Goal: Information Seeking & Learning: Learn about a topic

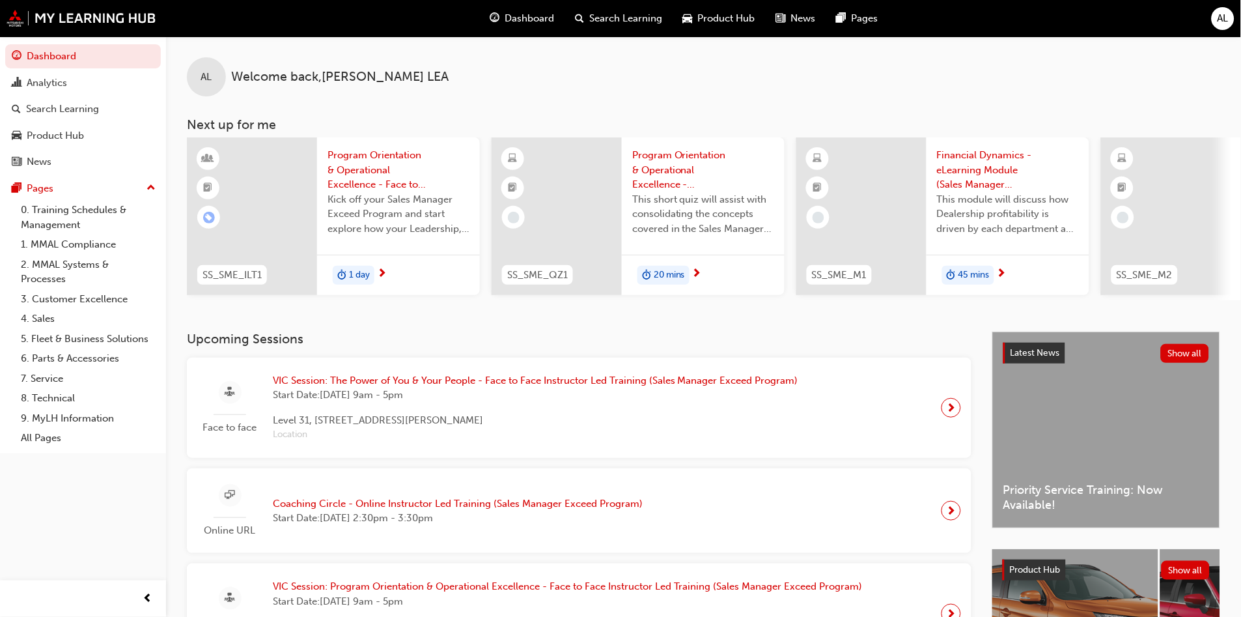
click at [612, 21] on span "Search Learning" at bounding box center [625, 18] width 73 height 15
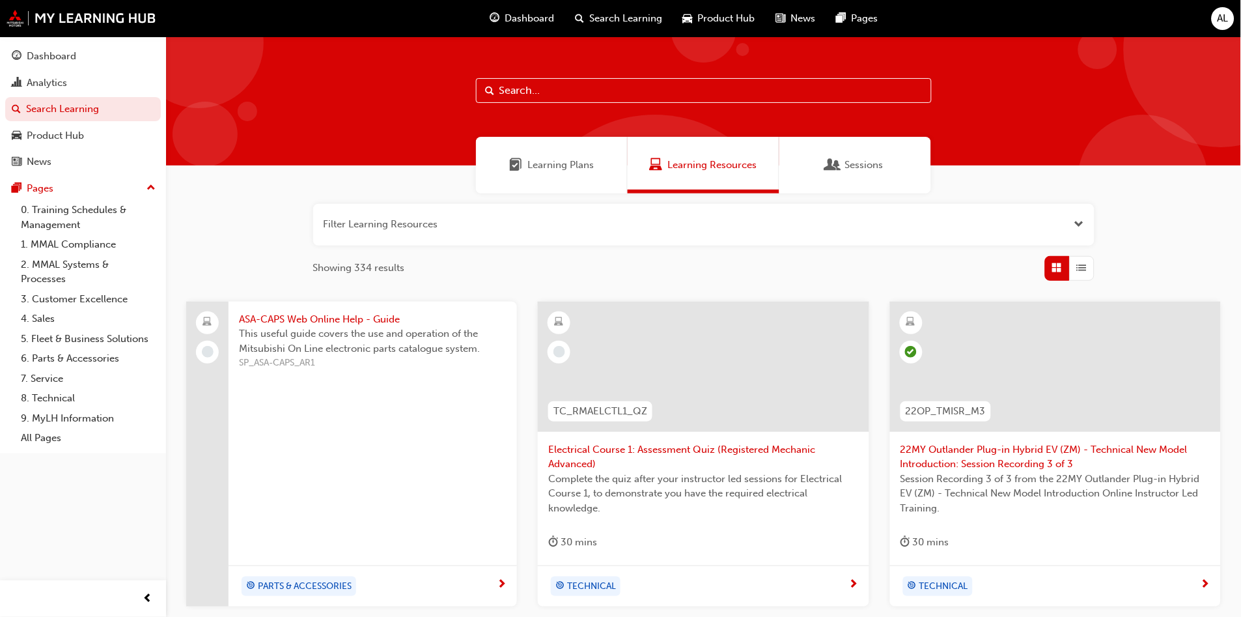
click at [523, 87] on input "text" at bounding box center [704, 90] width 456 height 25
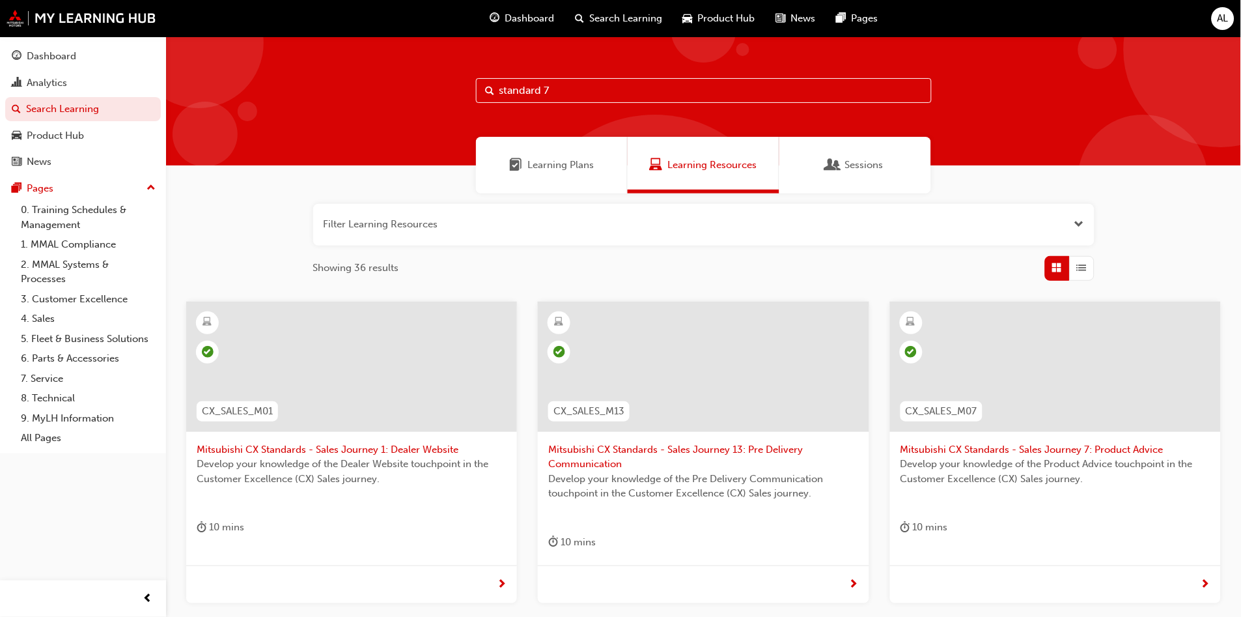
type input "standard 7"
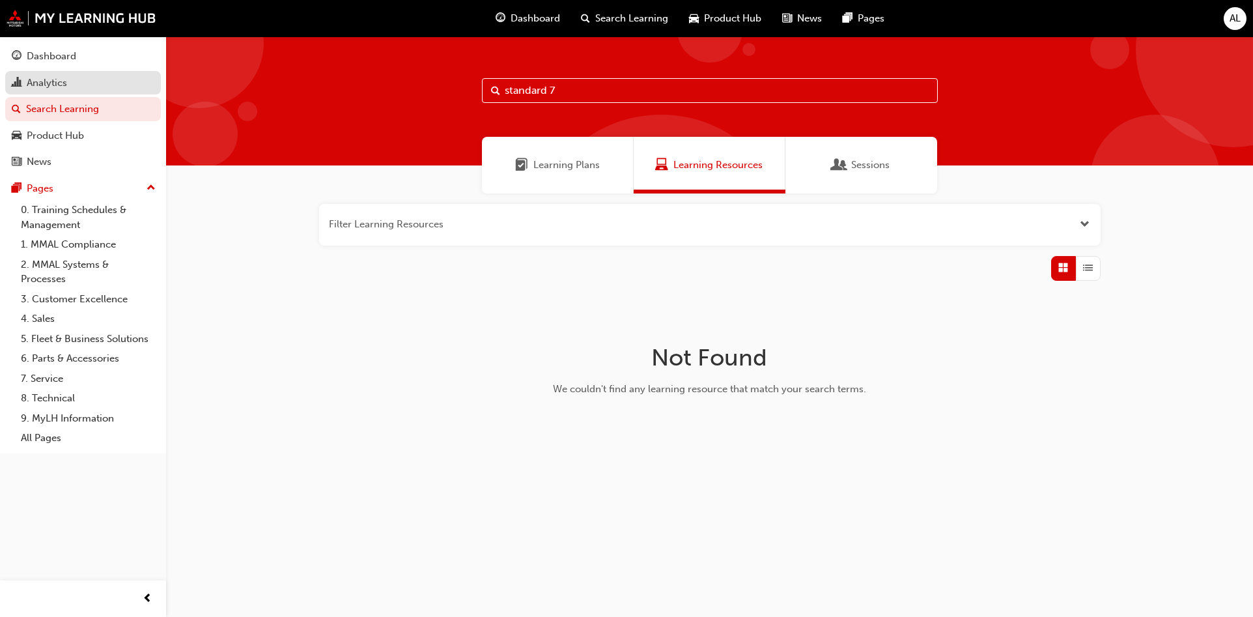
click at [70, 94] on link "Analytics" at bounding box center [83, 83] width 156 height 24
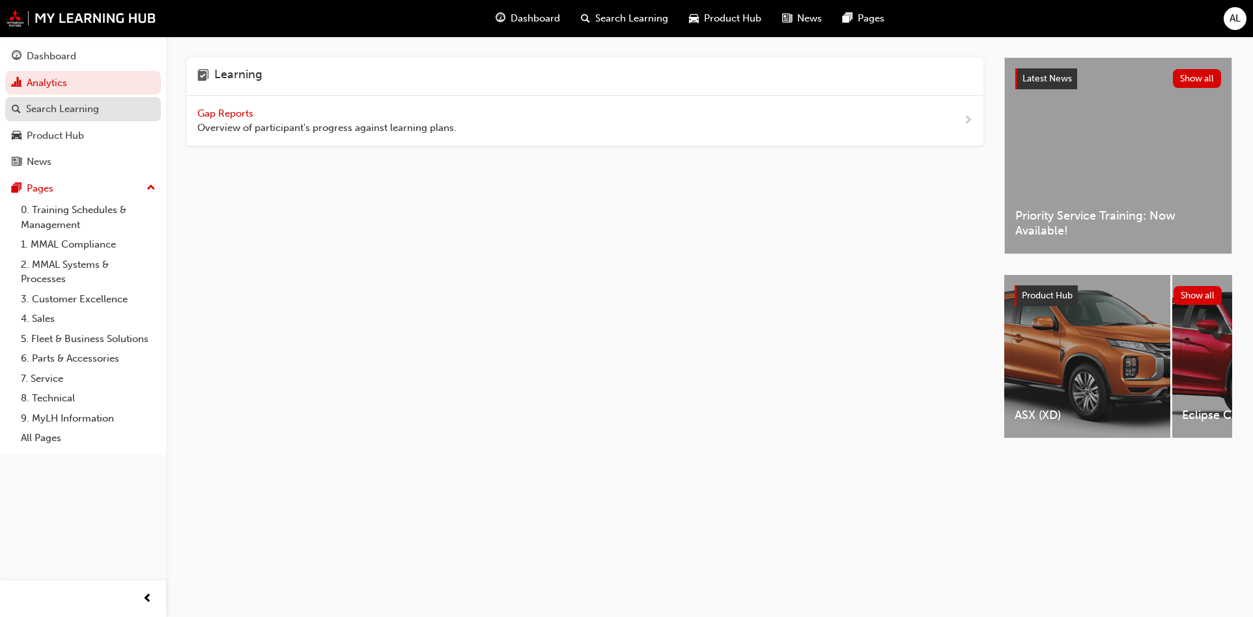
click at [72, 102] on div "Search Learning" at bounding box center [62, 109] width 73 height 15
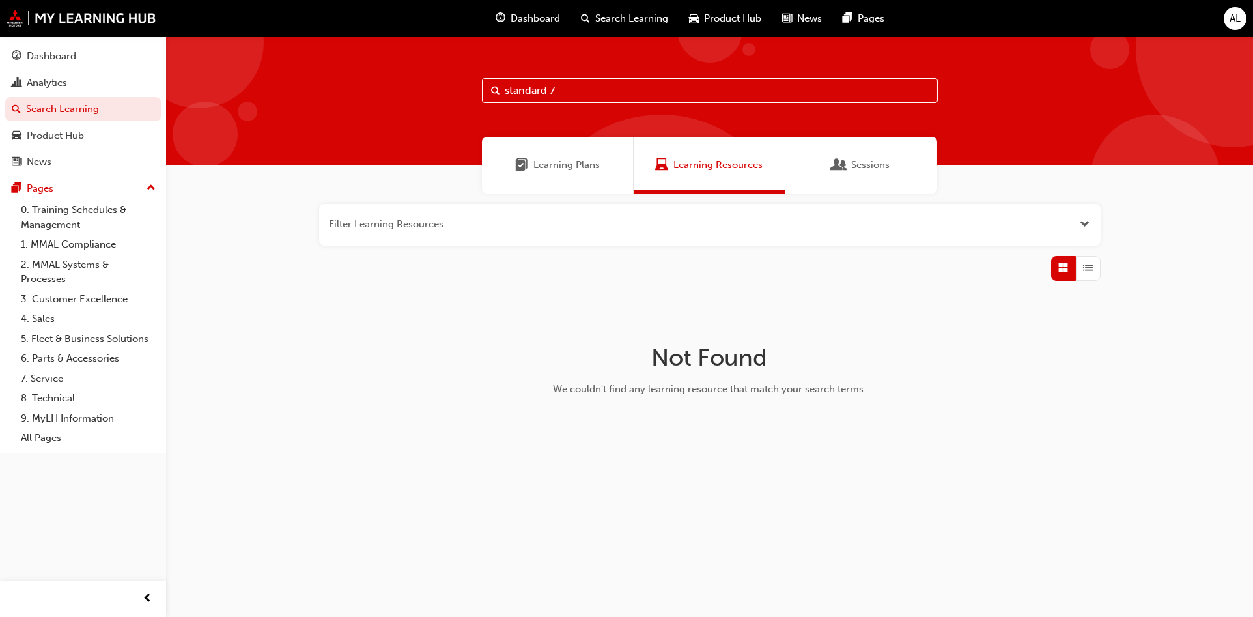
click at [502, 164] on div "Learning Plans" at bounding box center [558, 165] width 152 height 57
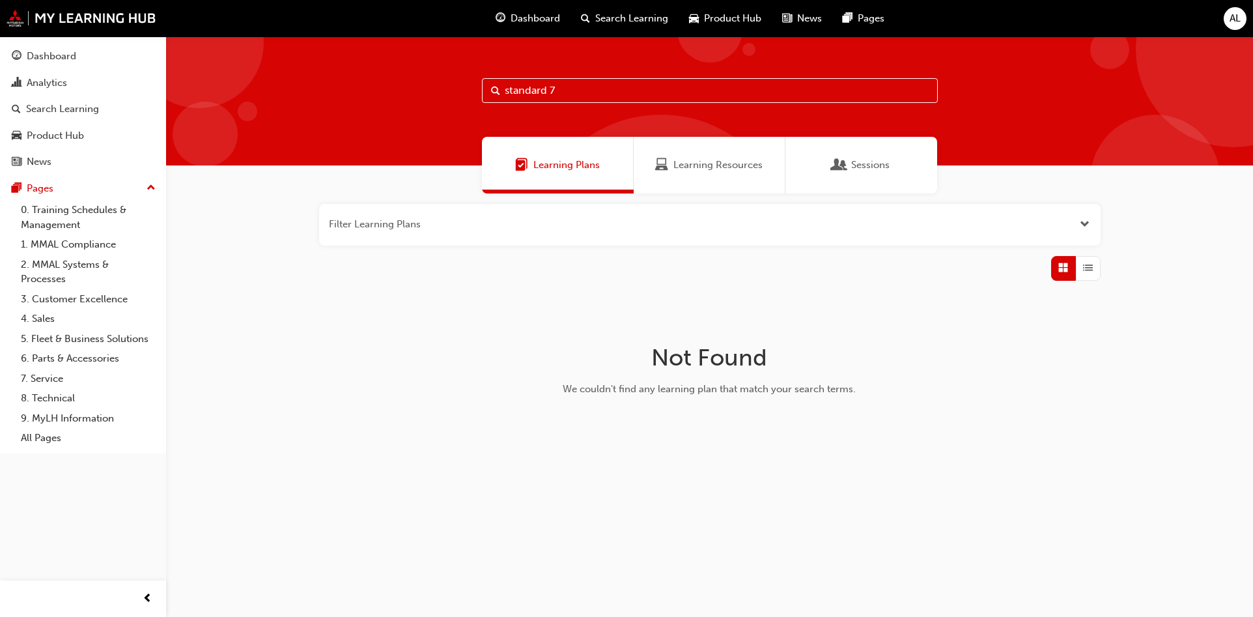
drag, startPoint x: 660, startPoint y: 81, endPoint x: 648, endPoint y: 77, distance: 12.6
drag, startPoint x: 648, startPoint y: 77, endPoint x: 529, endPoint y: 89, distance: 119.8
click at [529, 89] on input "standard 7" at bounding box center [710, 90] width 456 height 25
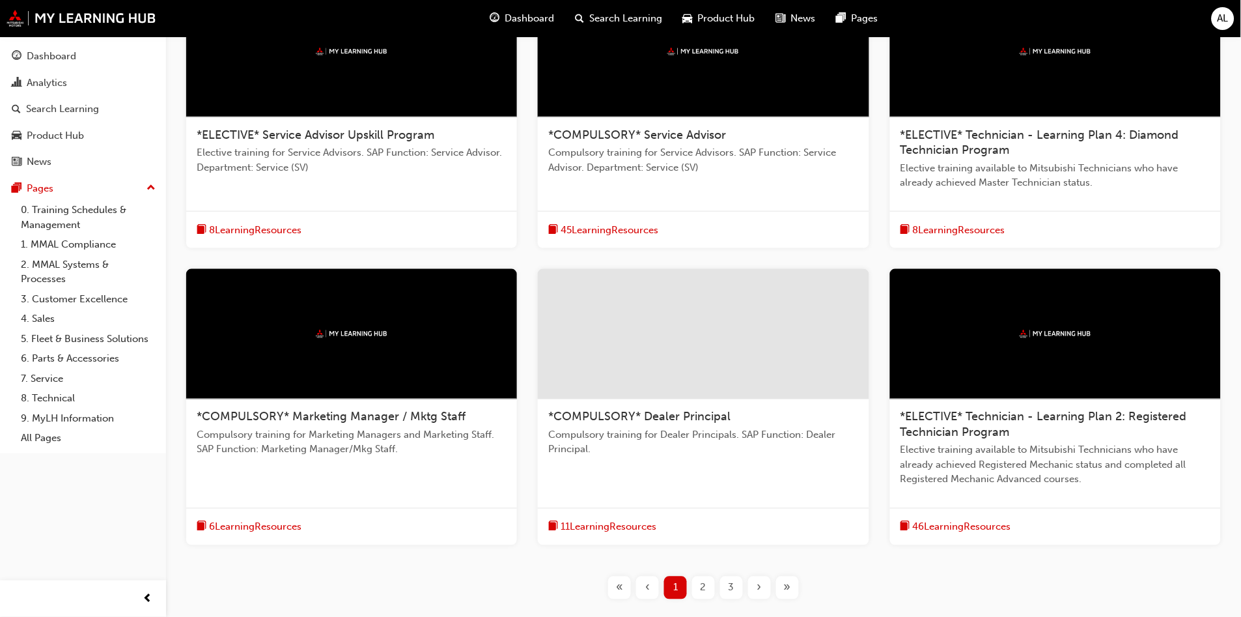
scroll to position [289, 0]
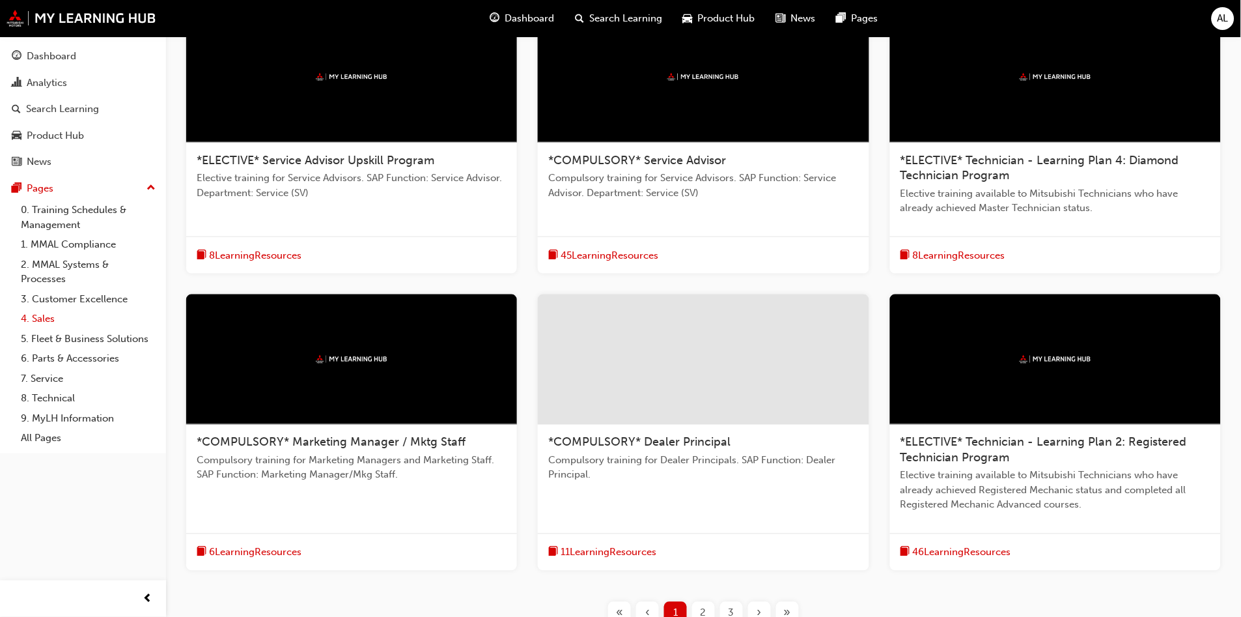
click at [79, 309] on link "4. Sales" at bounding box center [88, 319] width 145 height 20
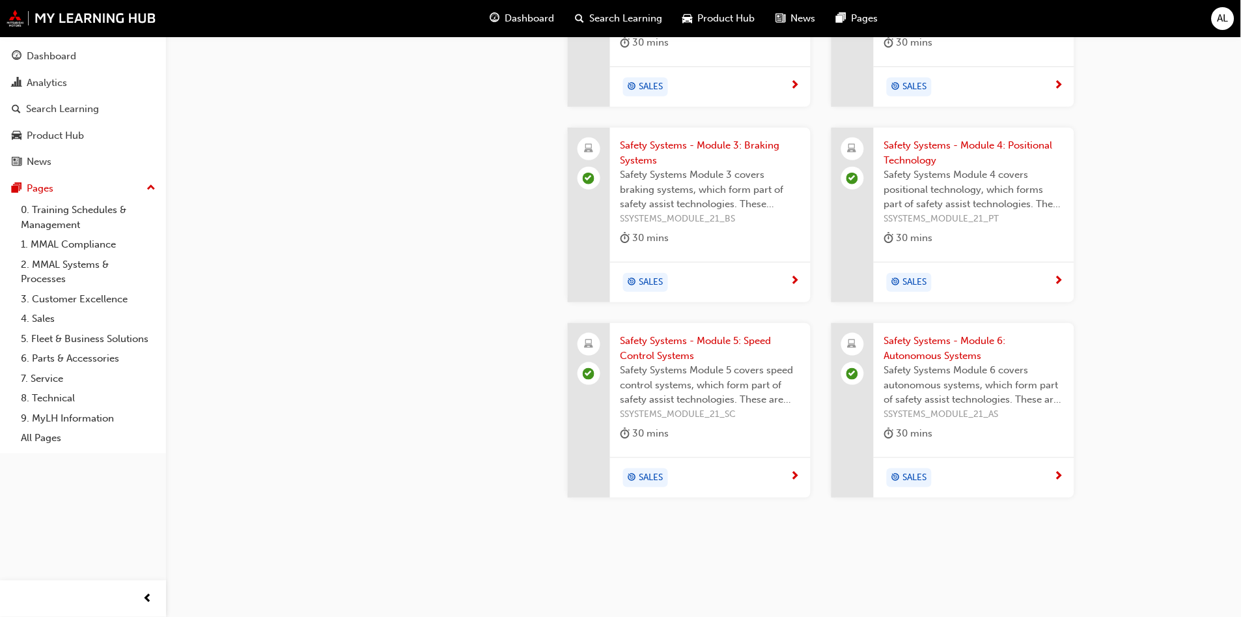
scroll to position [1533, 0]
click at [125, 329] on link "5. Fleet & Business Solutions" at bounding box center [88, 339] width 145 height 20
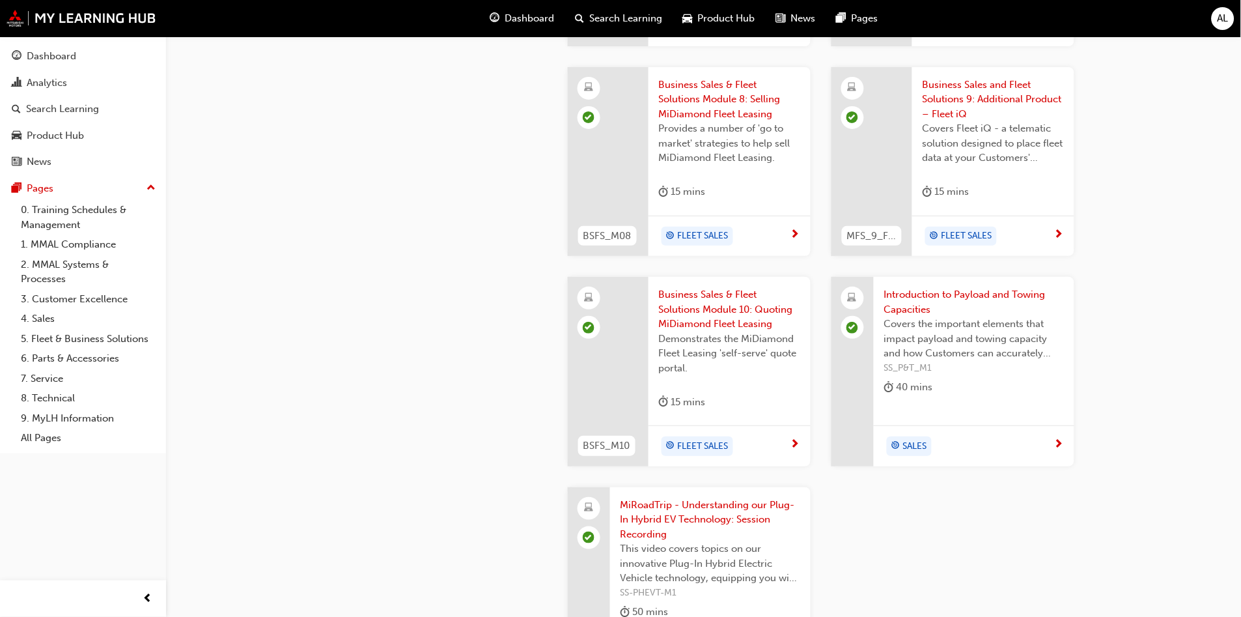
scroll to position [1519, 0]
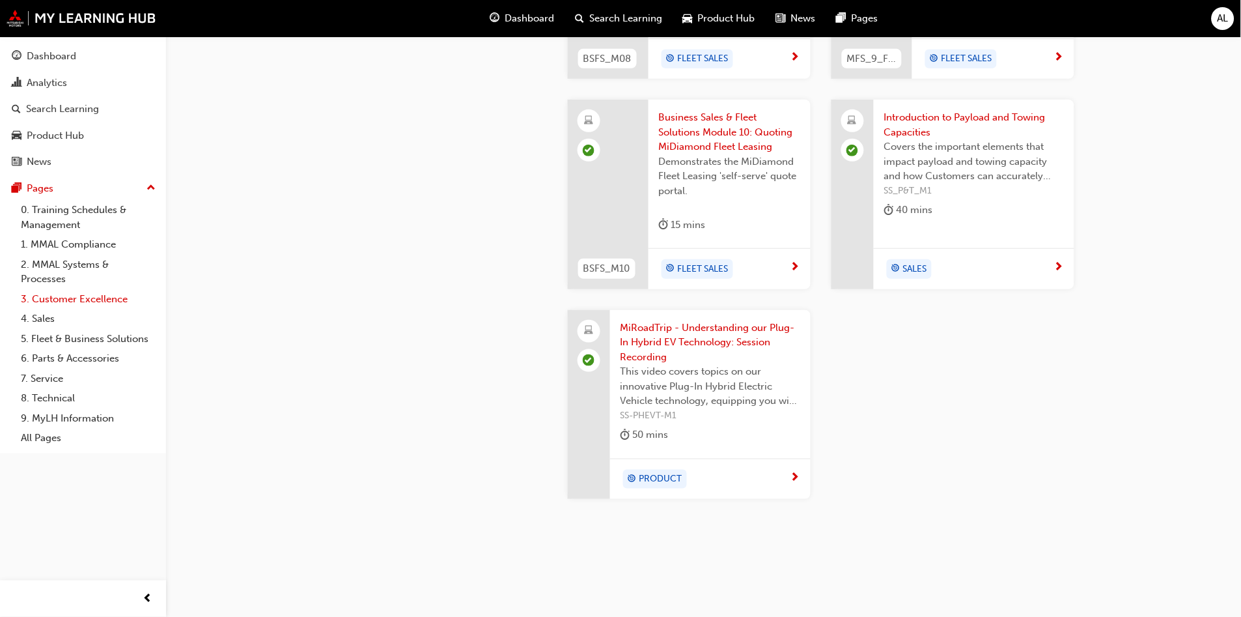
click at [96, 289] on link "3. Customer Excellence" at bounding box center [88, 299] width 145 height 20
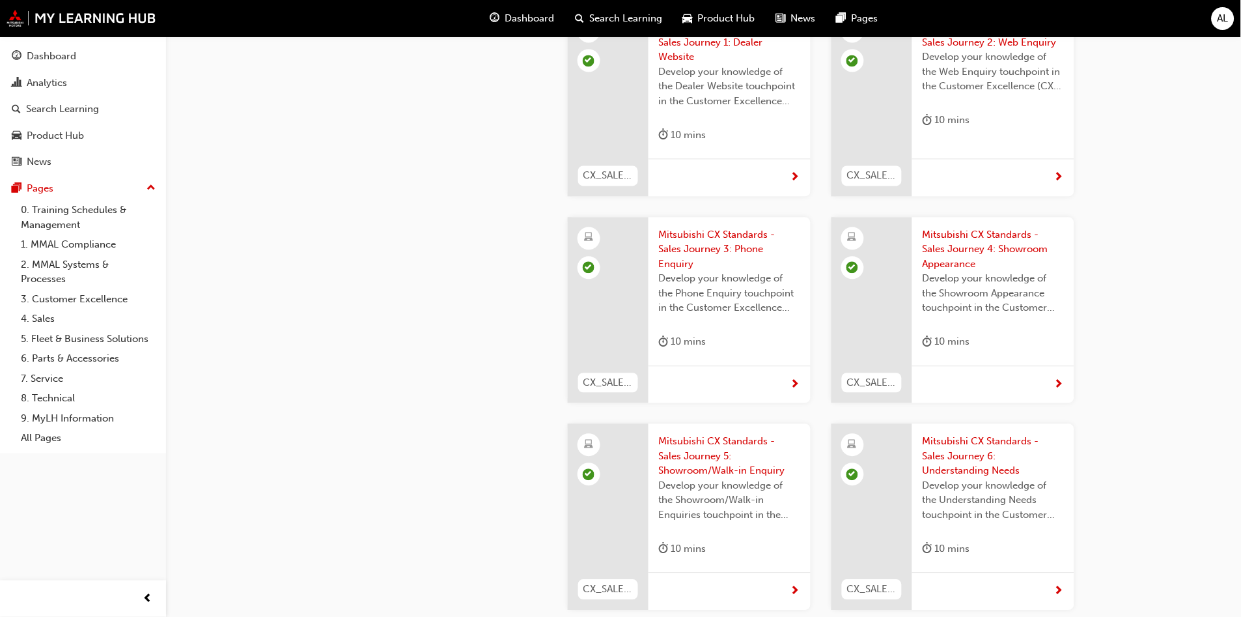
scroll to position [796, 0]
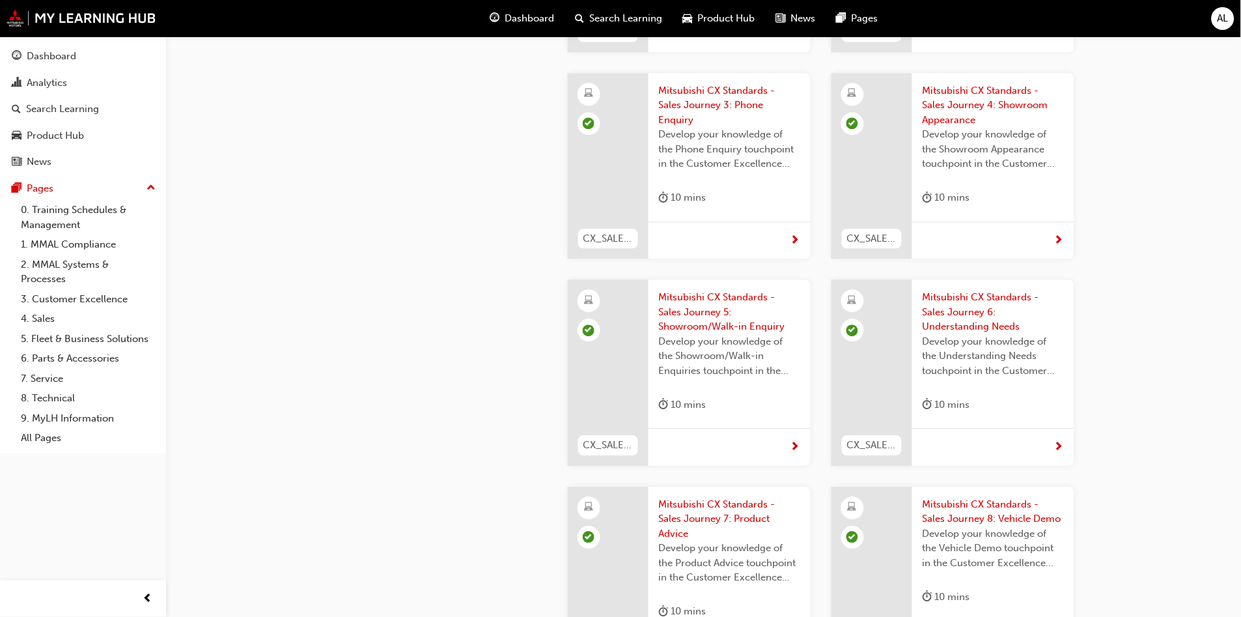
click at [736, 486] on div "Mitsubishi CX Standards - Sales Journey 7: Product Advice Develop your knowledg…" at bounding box center [729, 560] width 162 height 148
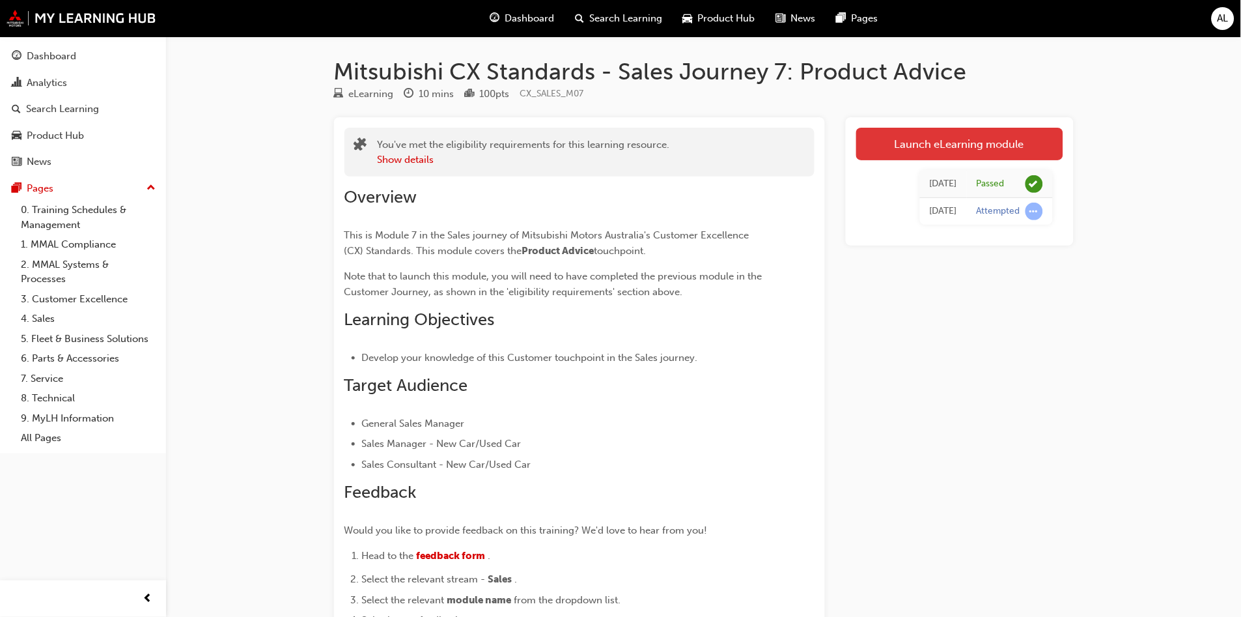
click at [994, 158] on link "Launch eLearning module" at bounding box center [959, 144] width 207 height 33
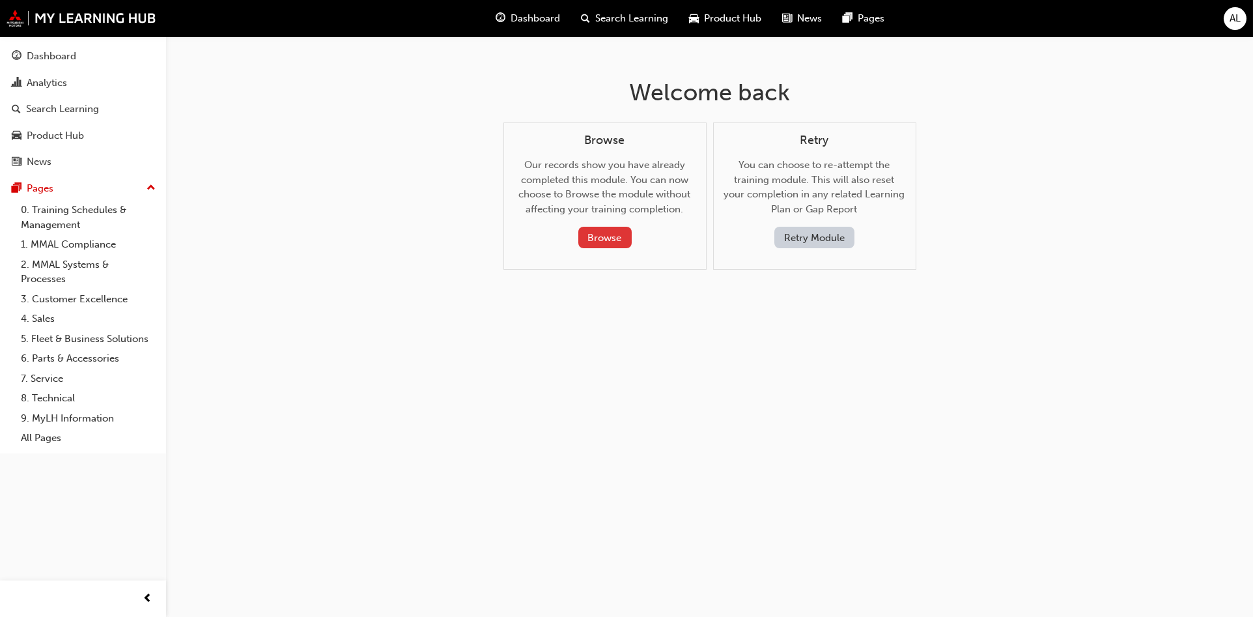
click at [596, 238] on button "Browse" at bounding box center [604, 237] width 53 height 21
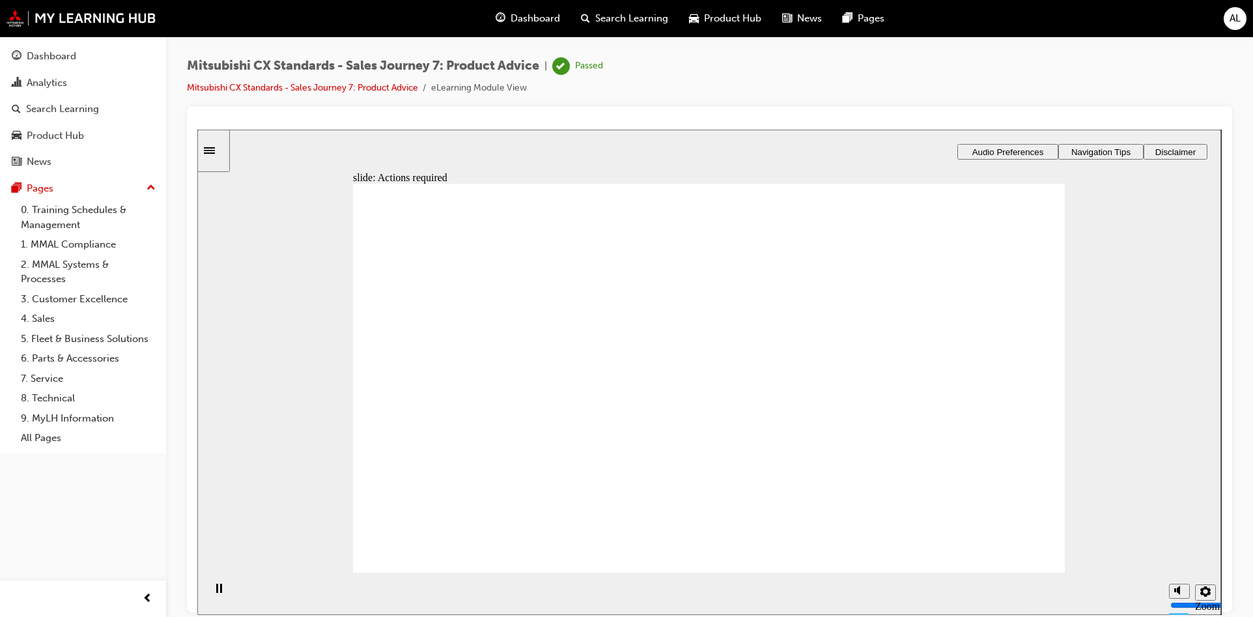
drag, startPoint x: 701, startPoint y: 475, endPoint x: 701, endPoint y: 466, distance: 8.5
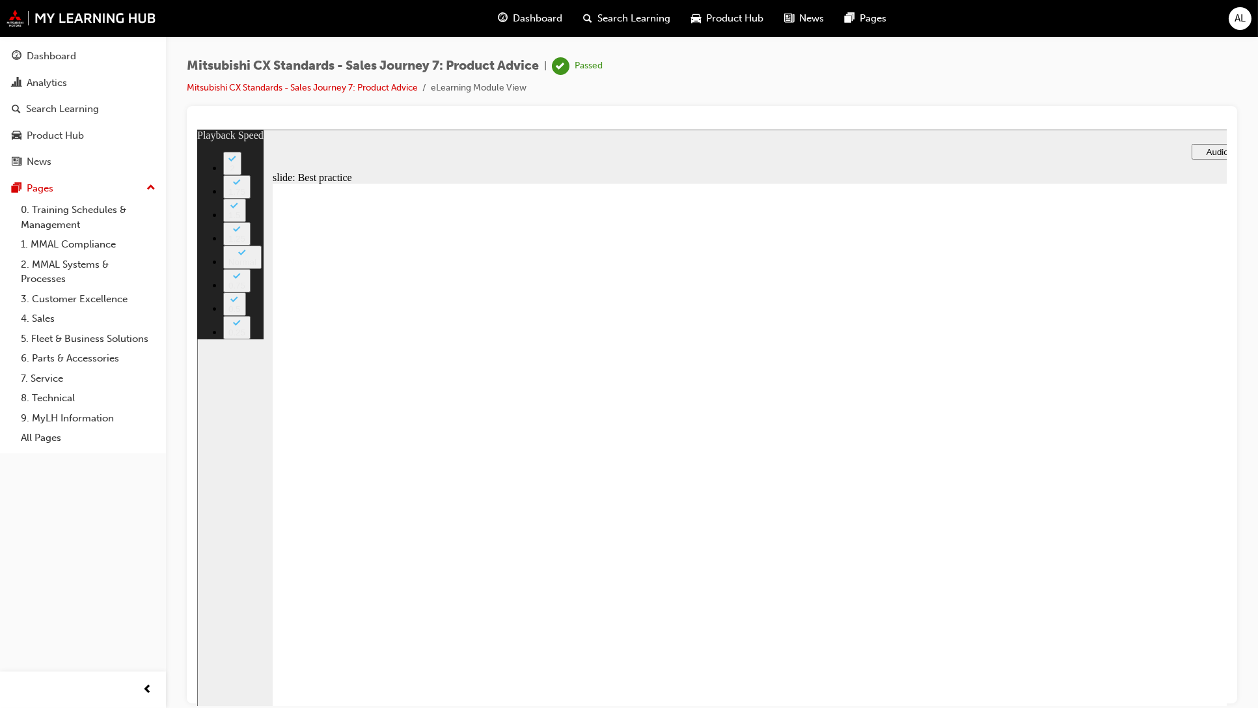
type input "4"
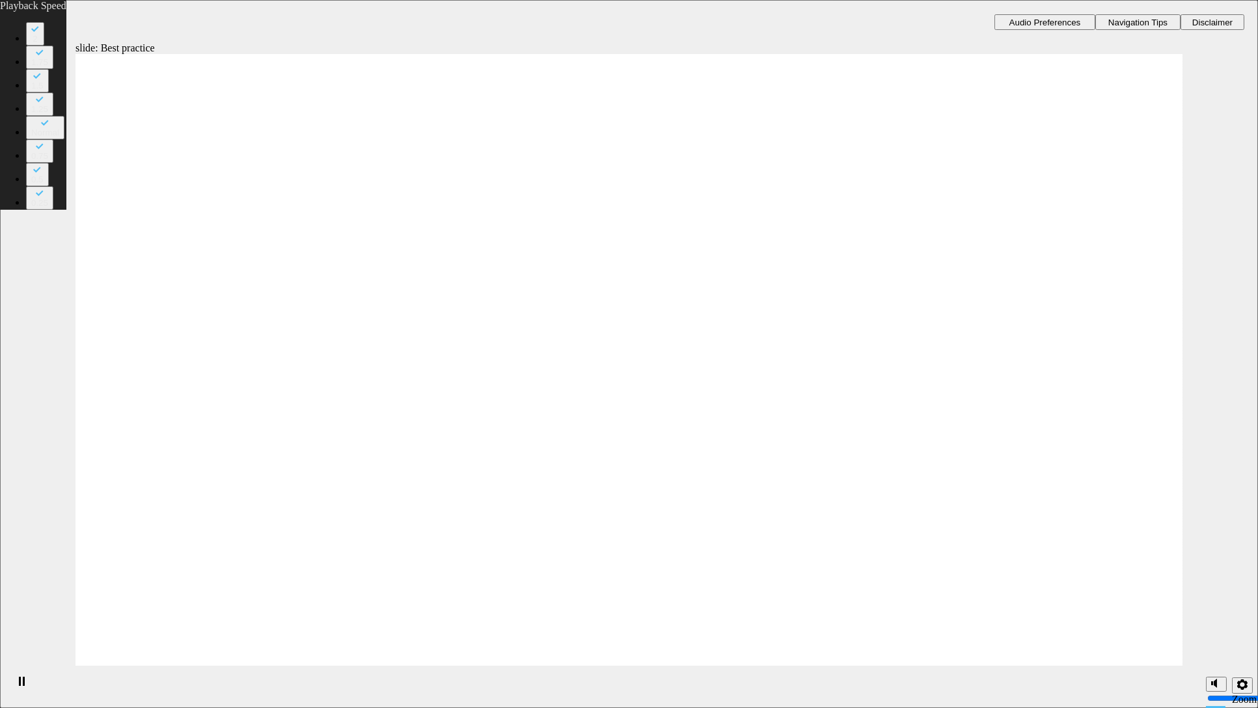
type input "8"
type input "4"
type input "8"
type input "9"
type input "4"
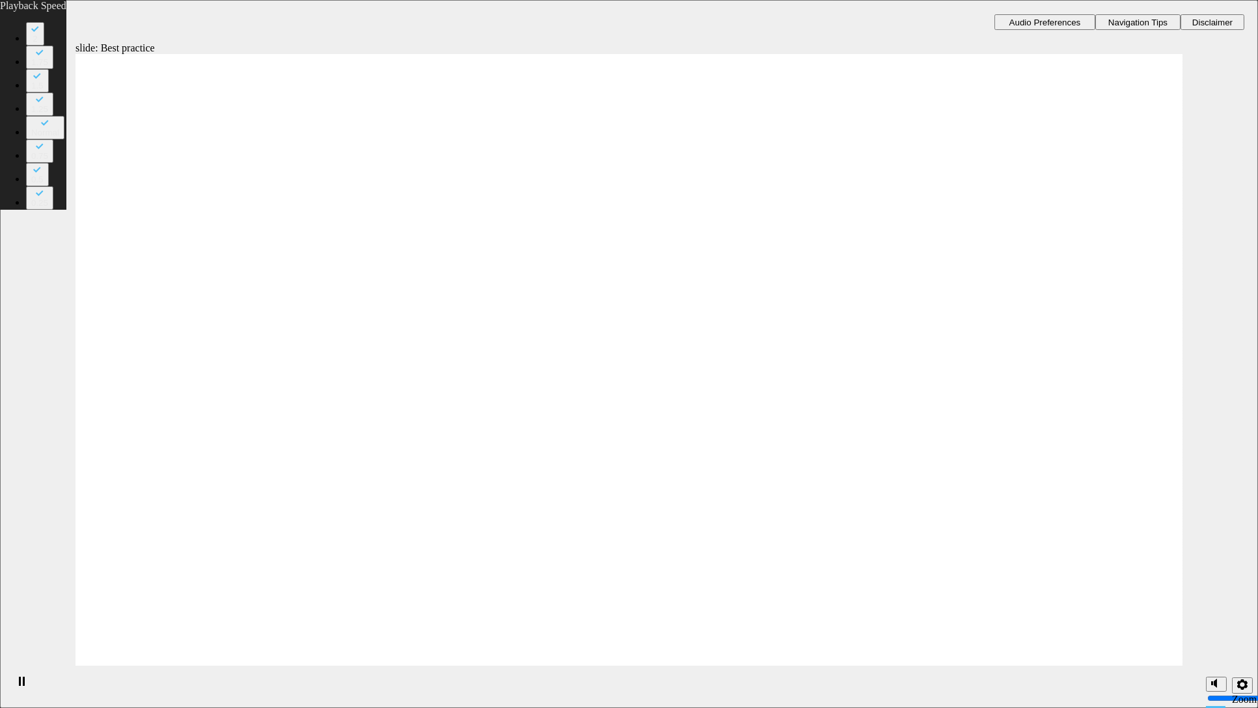
type input "9"
type input "4"
type input "9"
type input "10"
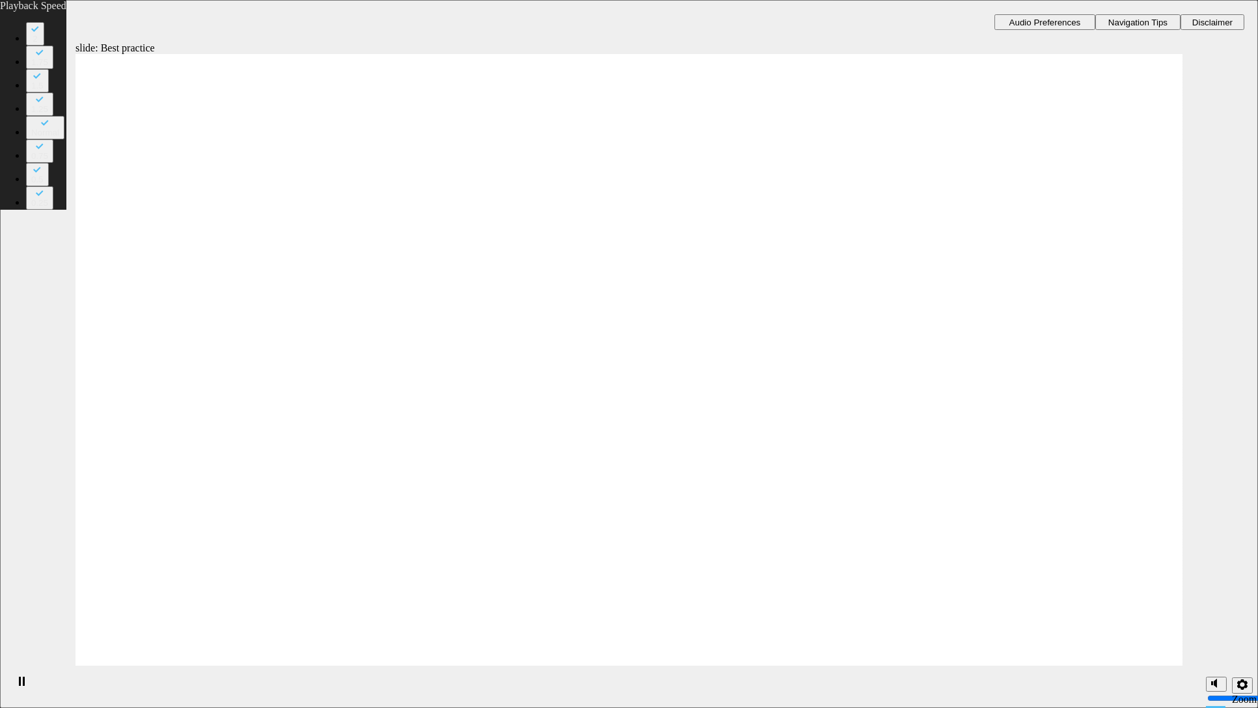
type input "4"
type input "10"
drag, startPoint x: 1083, startPoint y: 646, endPoint x: 1067, endPoint y: 596, distance: 52.7
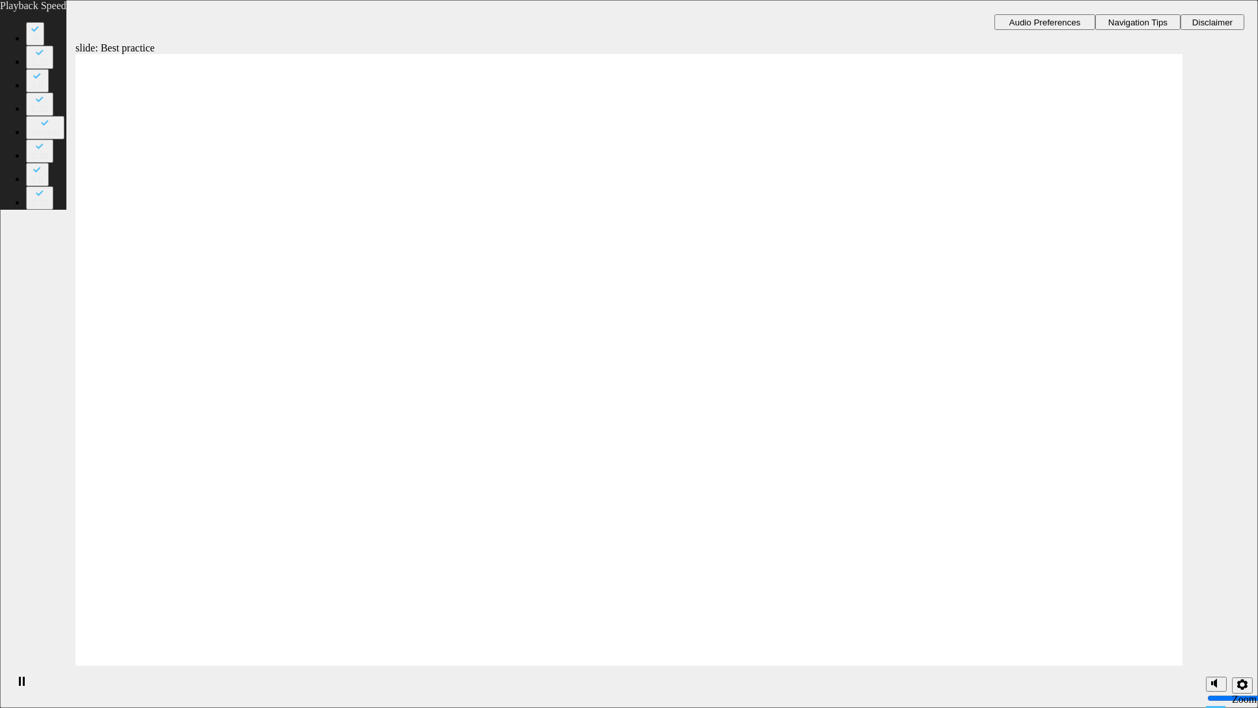
type input "89"
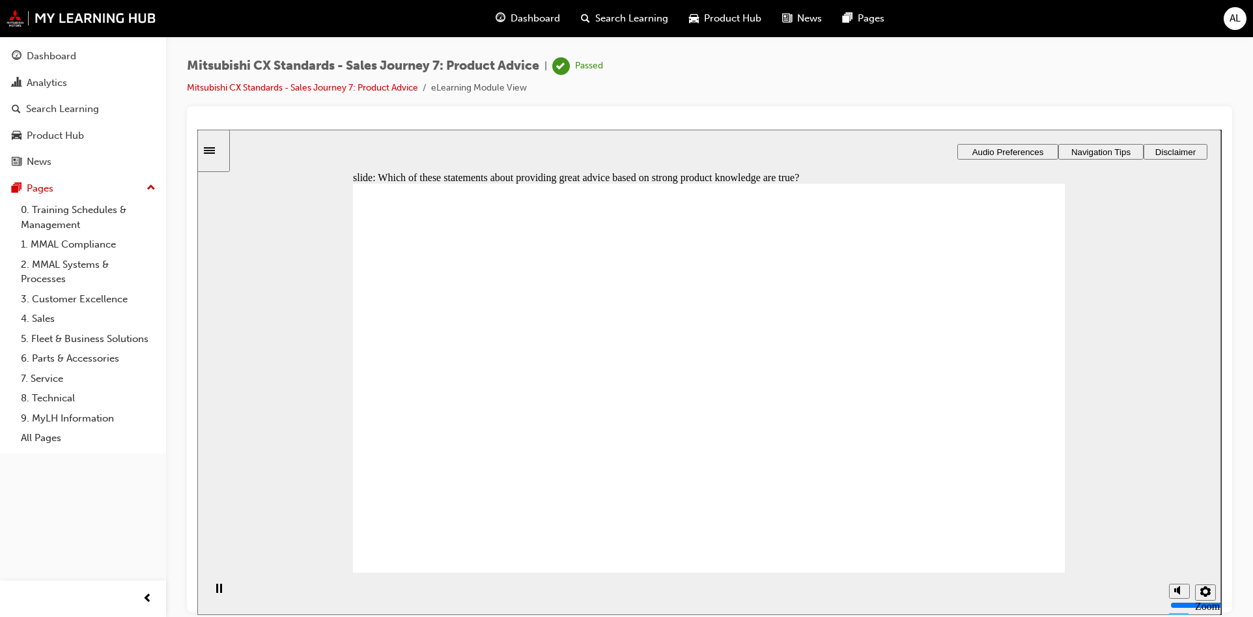
checkbox input "true"
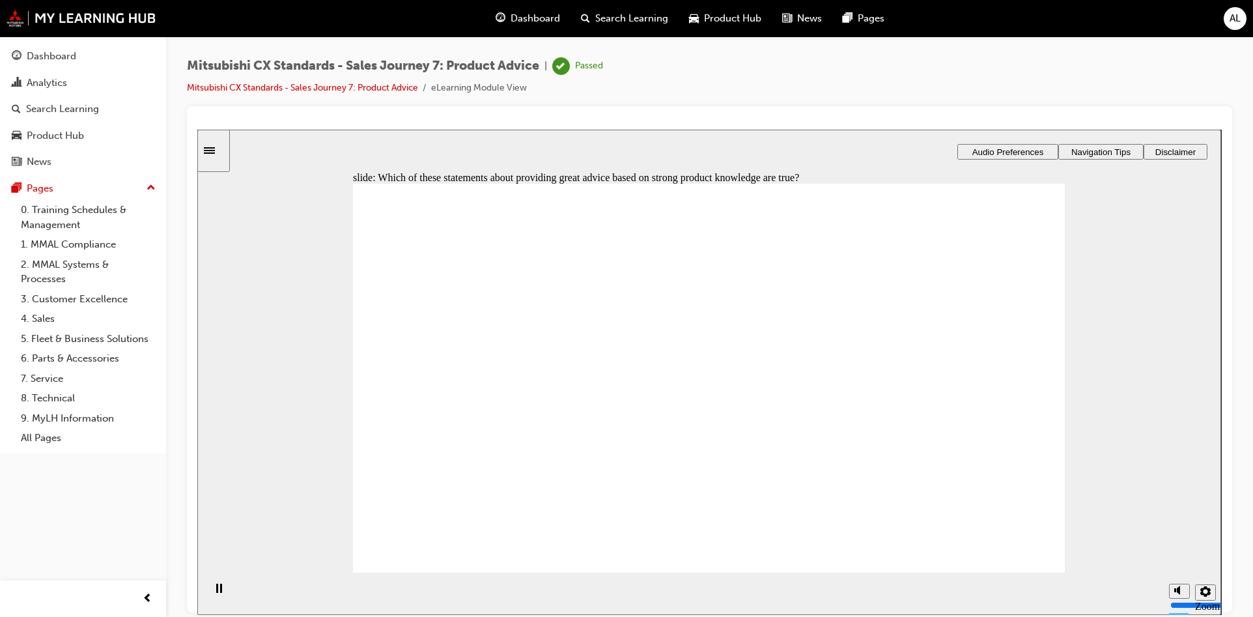
drag, startPoint x: 529, startPoint y: 407, endPoint x: 843, endPoint y: 423, distance: 314.8
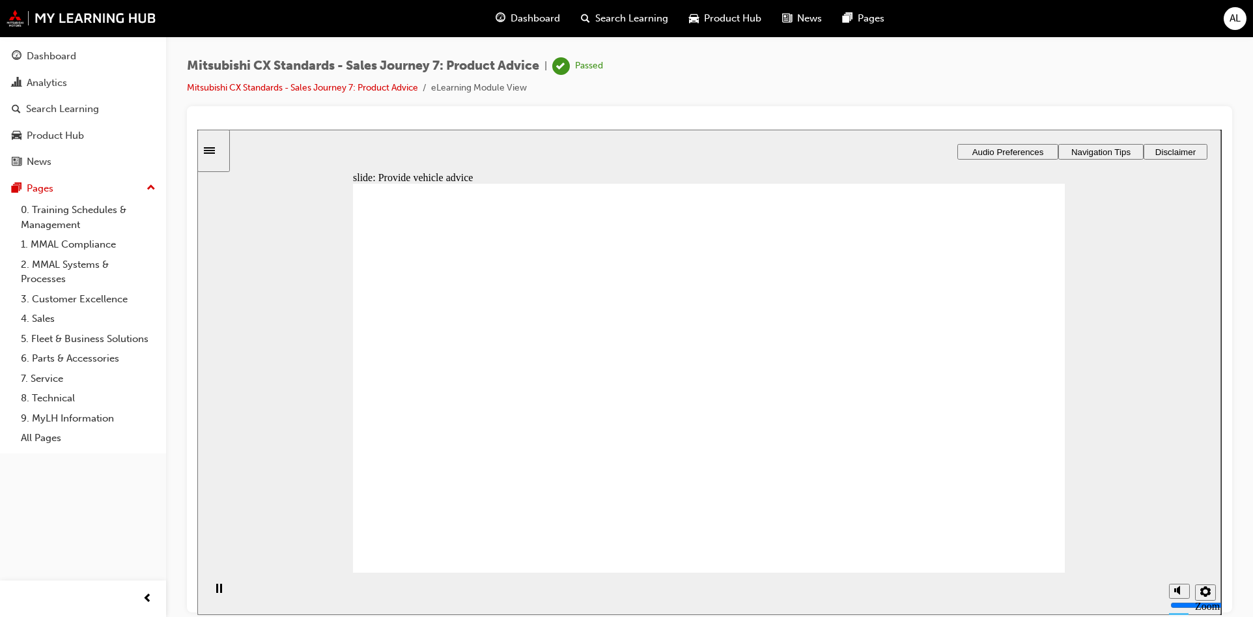
drag, startPoint x: 396, startPoint y: 424, endPoint x: 939, endPoint y: 428, distance: 543.0
drag, startPoint x: 484, startPoint y: 413, endPoint x: 1064, endPoint y: 384, distance: 581.4
drag, startPoint x: 524, startPoint y: 421, endPoint x: 825, endPoint y: 424, distance: 300.8
drag, startPoint x: 466, startPoint y: 438, endPoint x: 859, endPoint y: 447, distance: 394.0
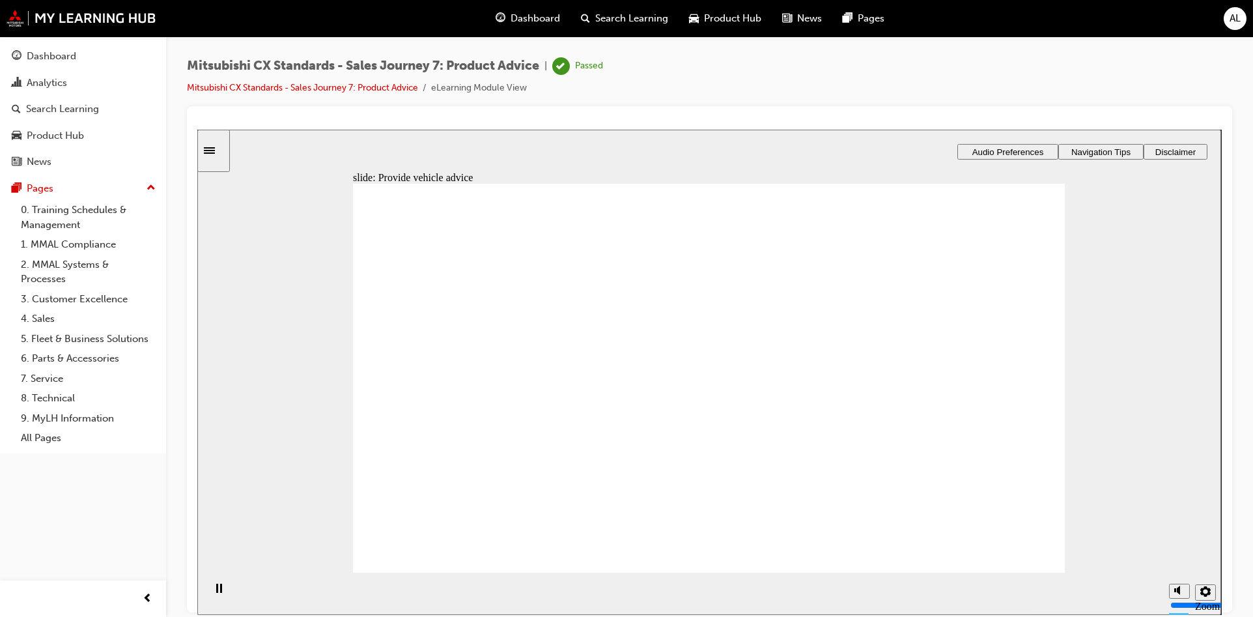
drag, startPoint x: 507, startPoint y: 426, endPoint x: 1018, endPoint y: 482, distance: 514.9
checkbox input "false"
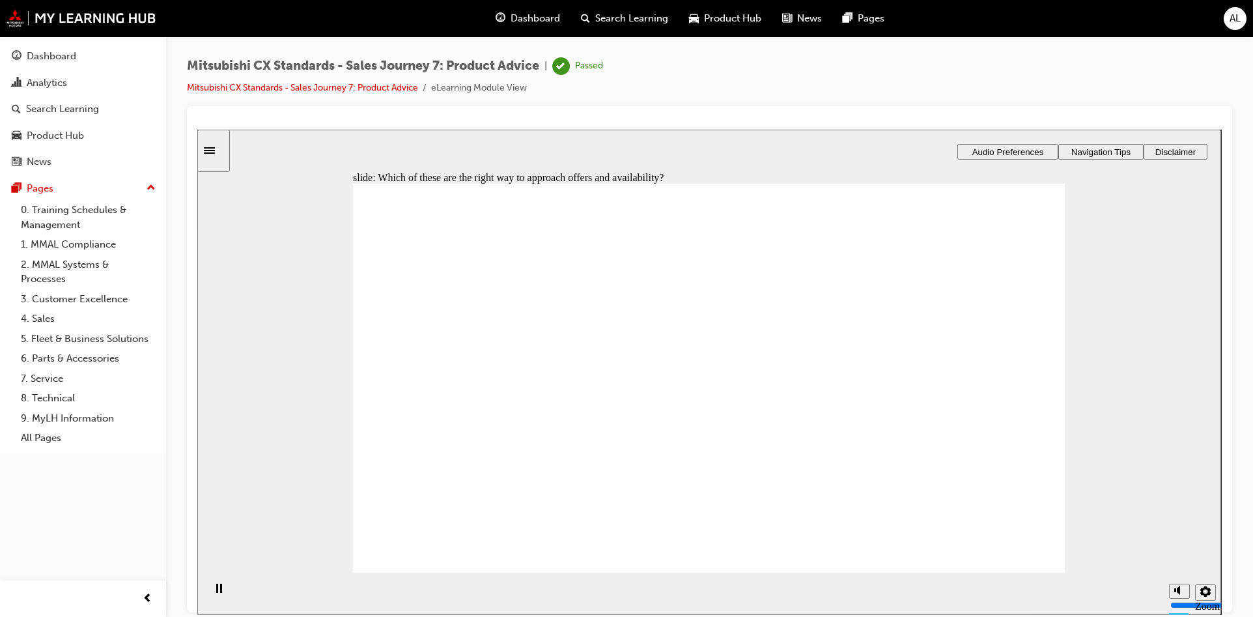
drag, startPoint x: 406, startPoint y: 346, endPoint x: 490, endPoint y: 383, distance: 92.1
checkbox input "true"
drag, startPoint x: 730, startPoint y: 399, endPoint x: 715, endPoint y: 387, distance: 19.0
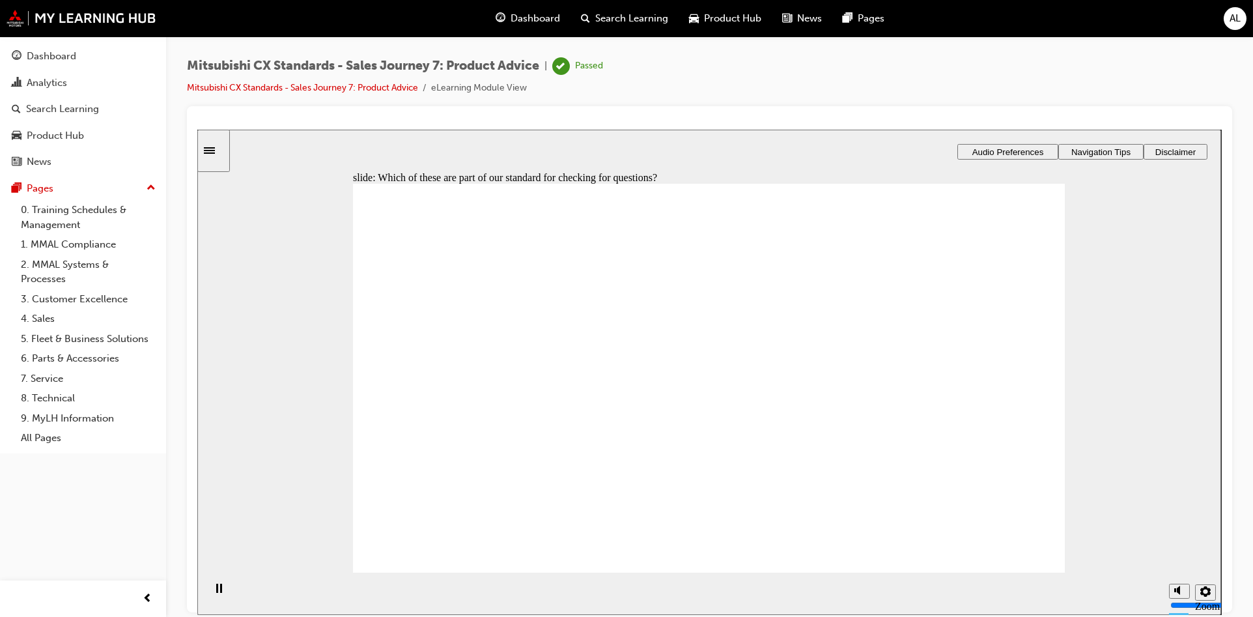
checkbox input "true"
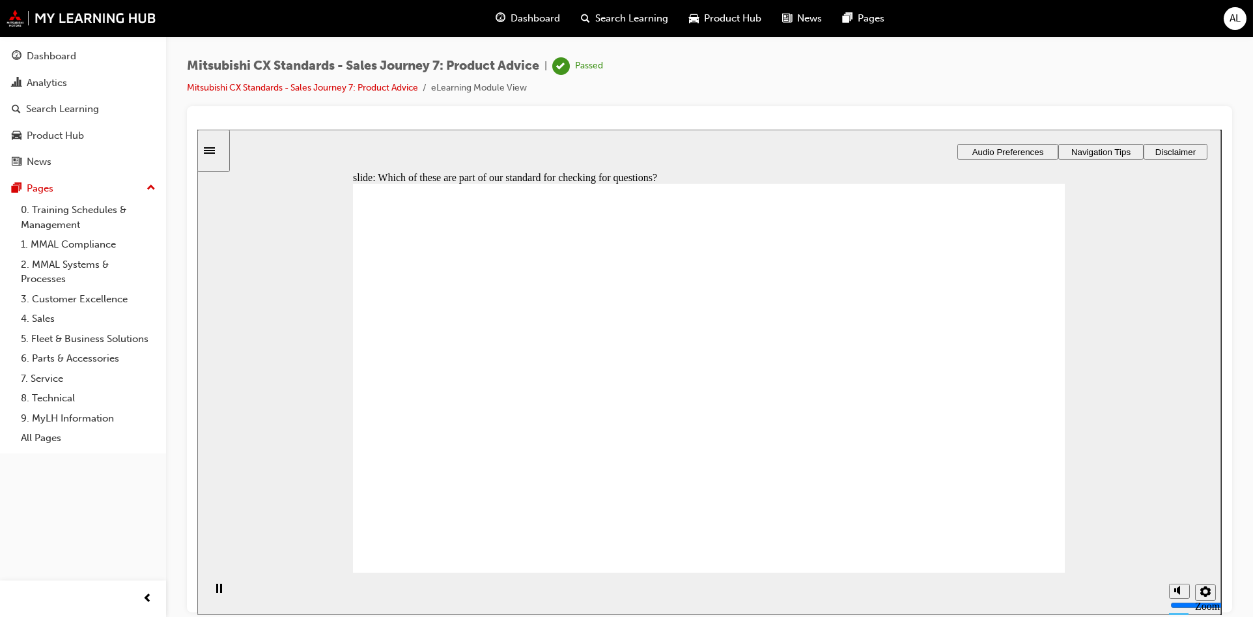
checkbox input "true"
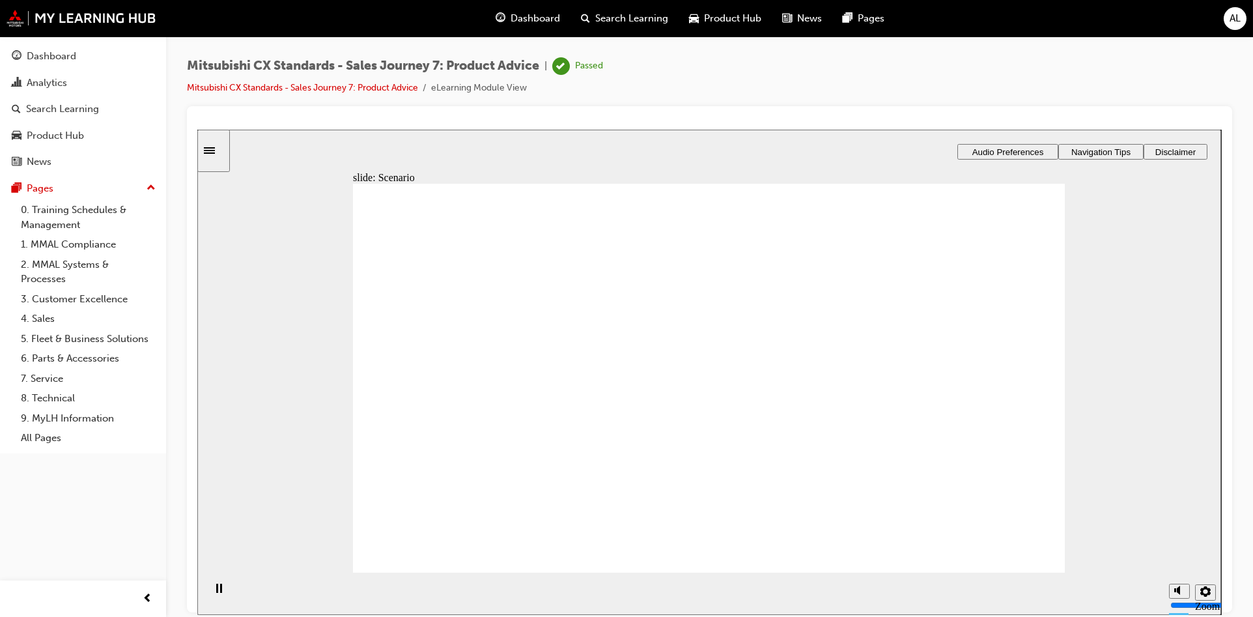
click at [1072, 559] on div "slide: Touchpoint overview Touchpoint overview Customers: expect you to be an e…" at bounding box center [708, 371] width 1023 height 485
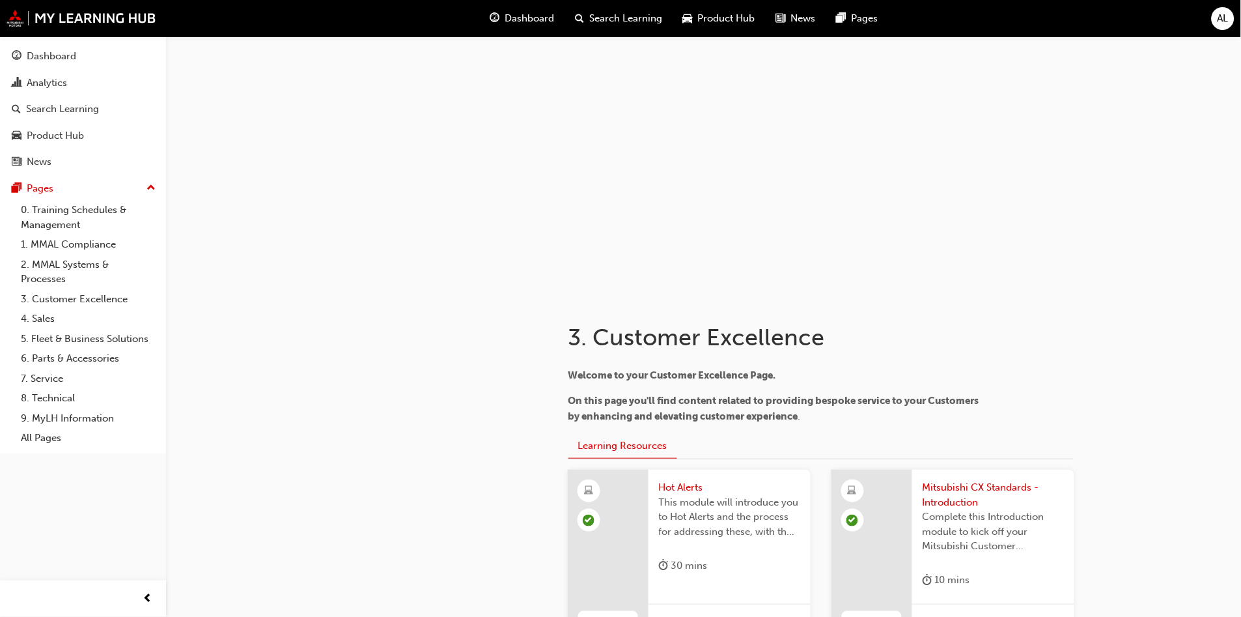
scroll to position [796, 0]
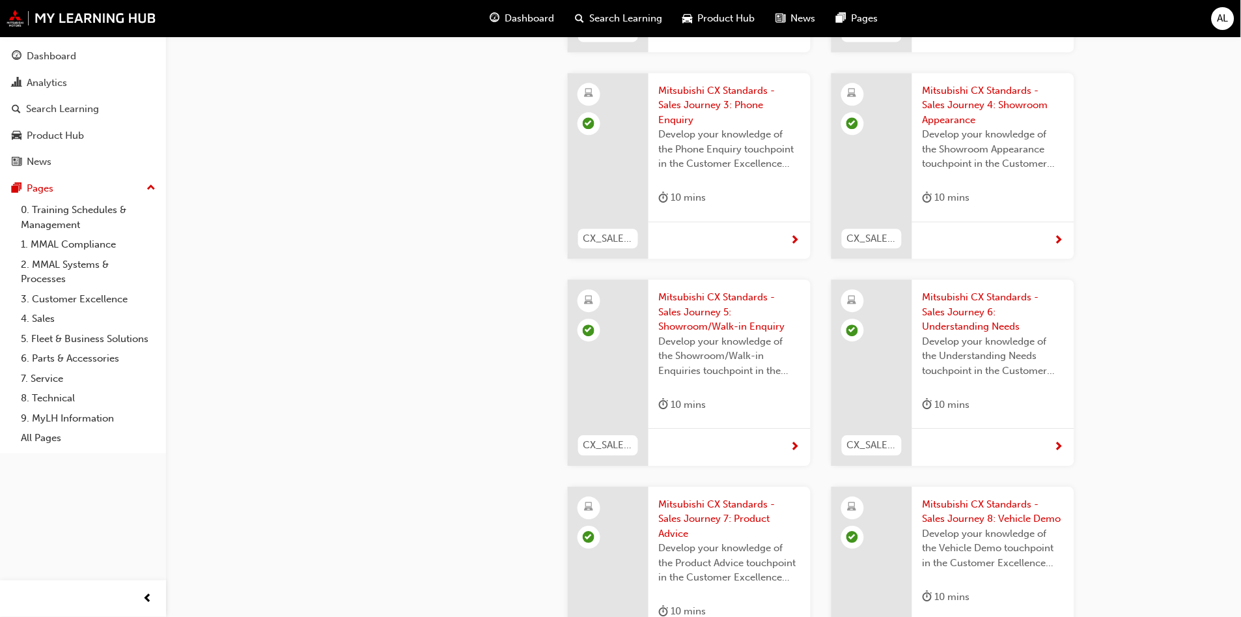
click at [974, 497] on span "Mitsubishi CX Standards - Sales Journey 8: Vehicle Demo" at bounding box center [993, 511] width 141 height 29
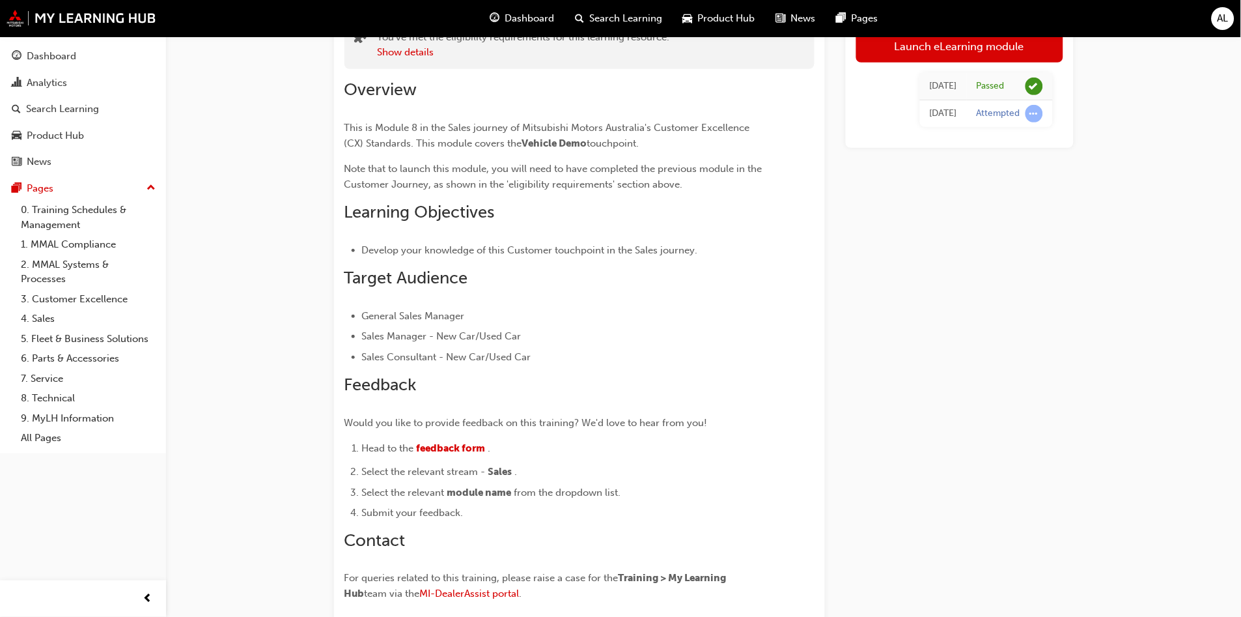
scroll to position [75, 0]
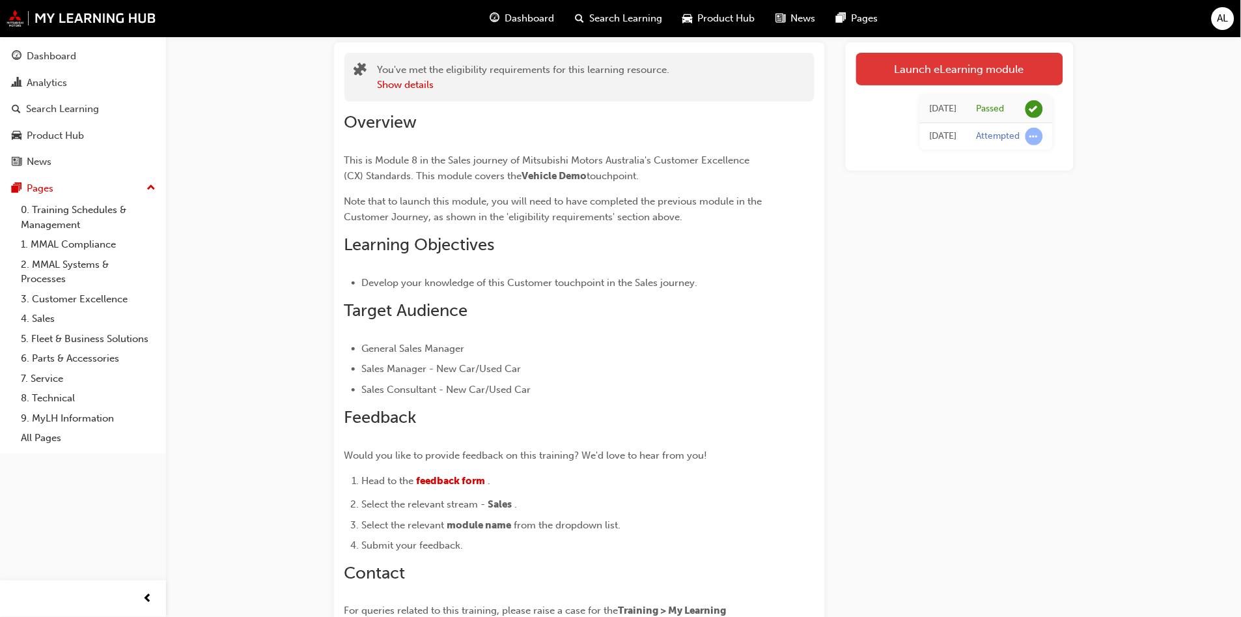
click at [895, 79] on link "Launch eLearning module" at bounding box center [959, 69] width 207 height 33
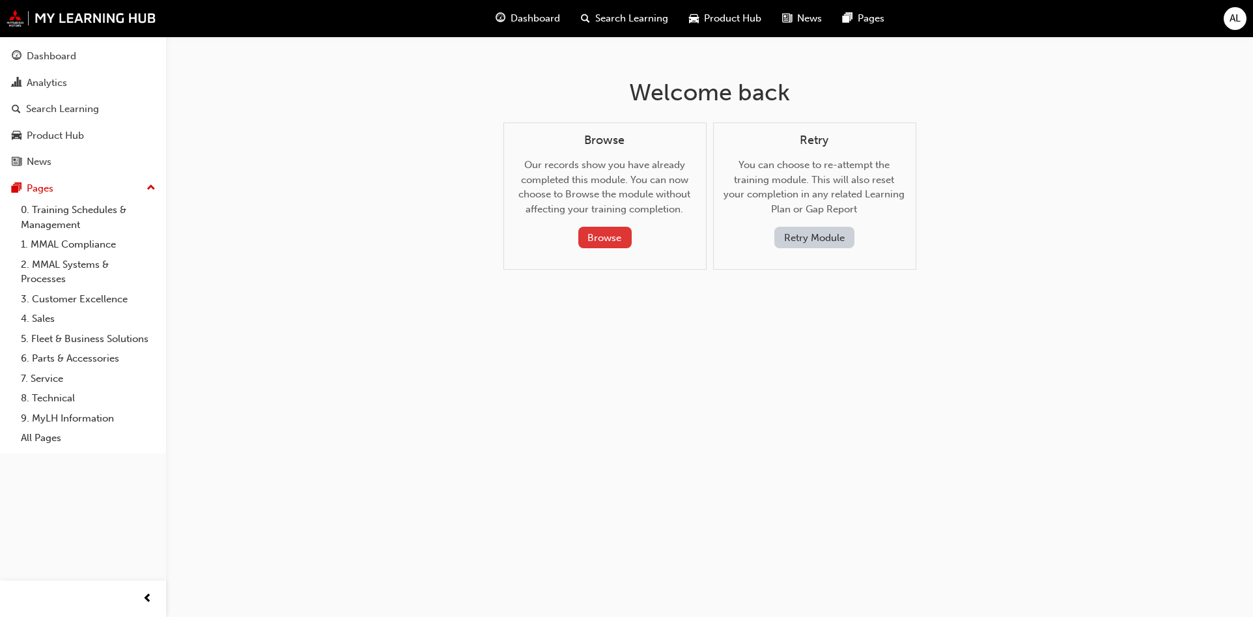
click at [611, 242] on button "Browse" at bounding box center [604, 237] width 53 height 21
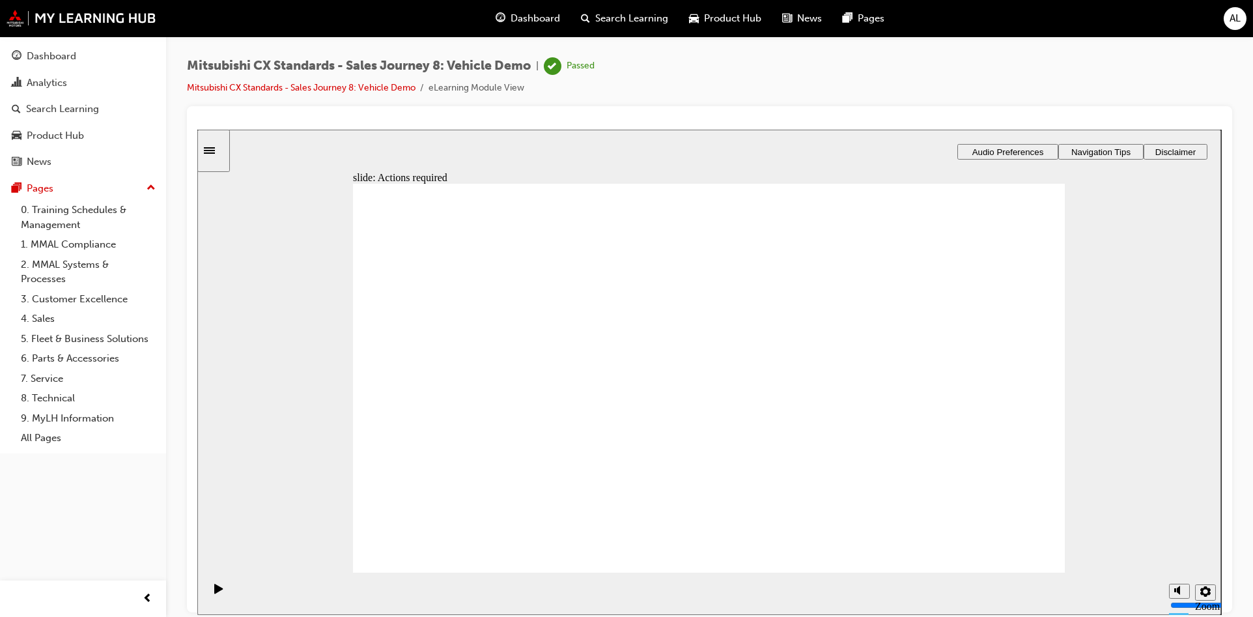
drag, startPoint x: 1032, startPoint y: 544, endPoint x: 1028, endPoint y: 549, distance: 7.0
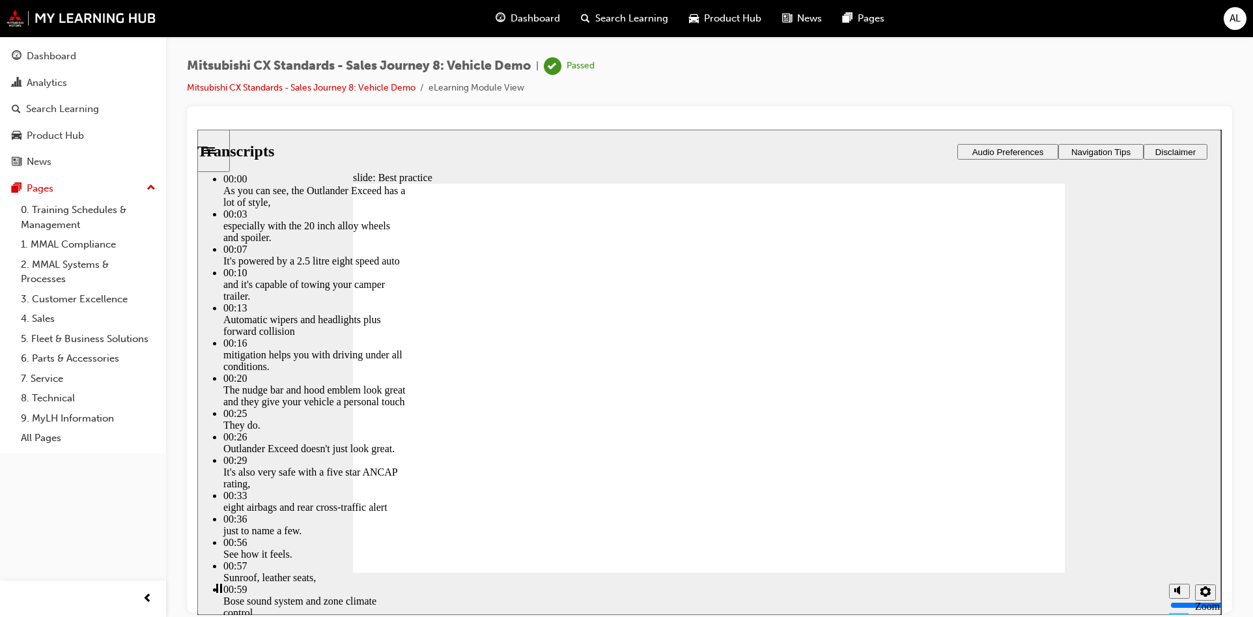
click at [1059, 79] on div "Mitsubishi CX Standards - Sales Journey 8: Vehicle Demo | Passed Mitsubishi CX …" at bounding box center [709, 81] width 1045 height 49
type input "89"
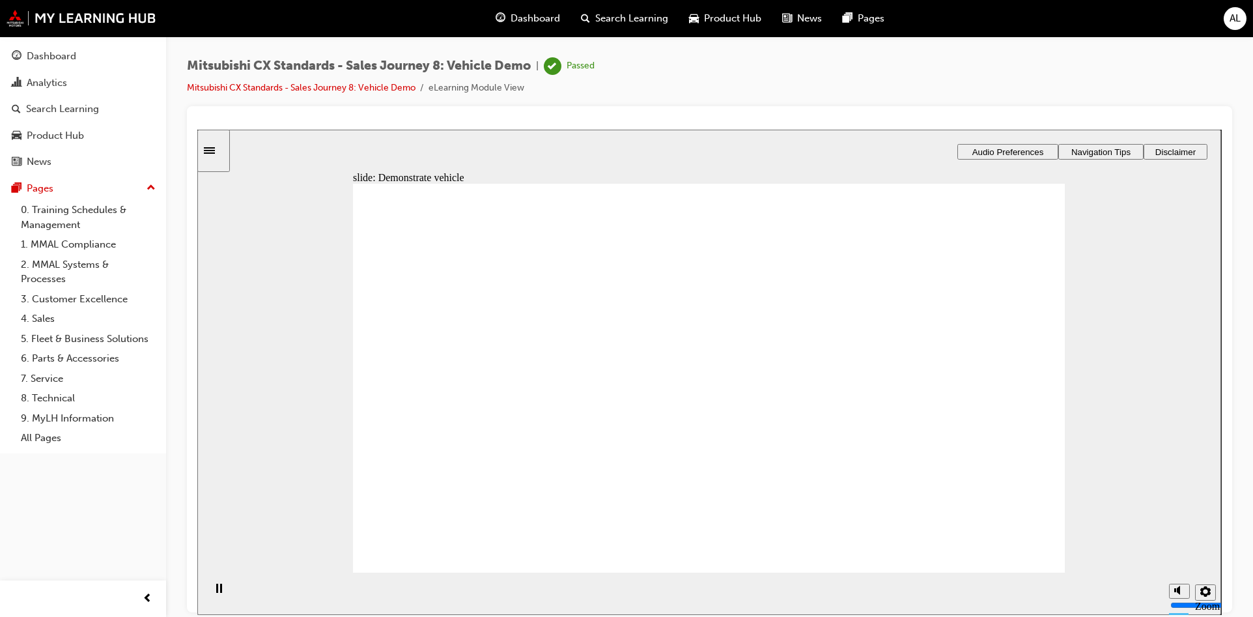
checkbox input "true"
